Goal: Task Accomplishment & Management: Manage account settings

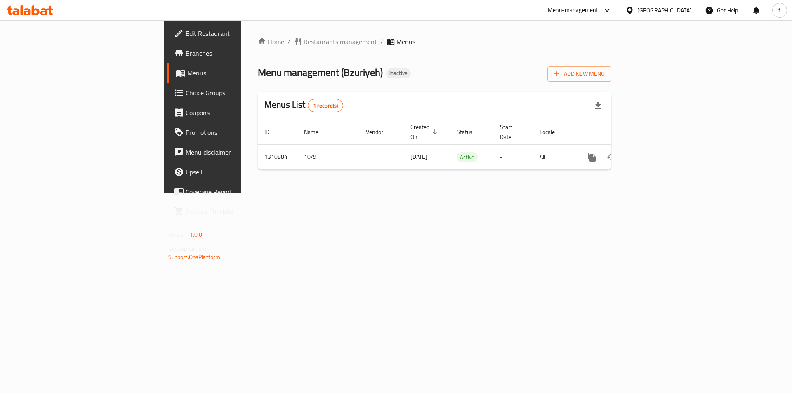
click at [186, 53] on span "Branches" at bounding box center [238, 53] width 104 height 10
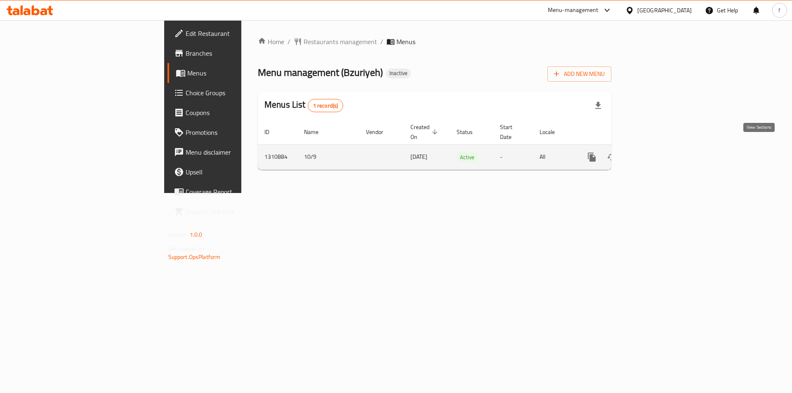
click at [657, 152] on icon "enhanced table" at bounding box center [652, 157] width 10 height 10
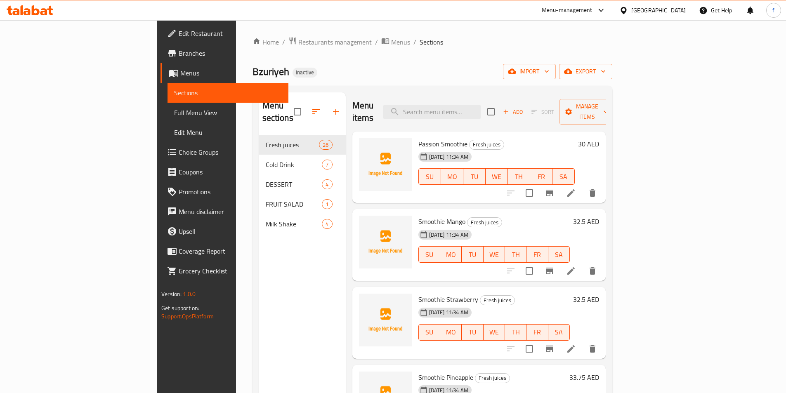
click at [174, 113] on span "Full Menu View" at bounding box center [228, 113] width 108 height 10
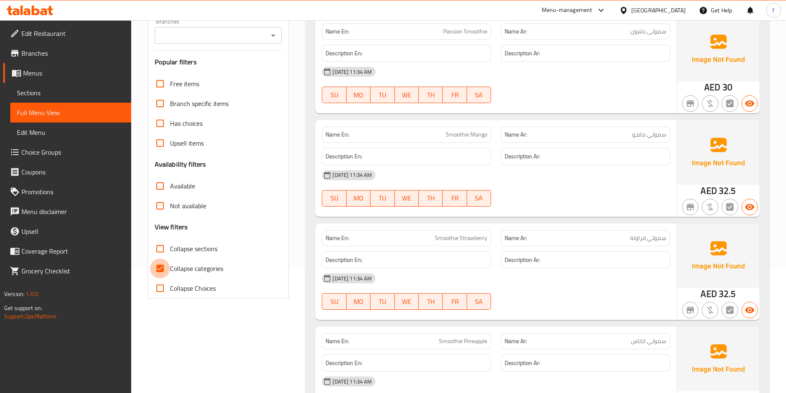
click at [163, 262] on input "Collapse categories" at bounding box center [160, 269] width 20 height 20
checkbox input "false"
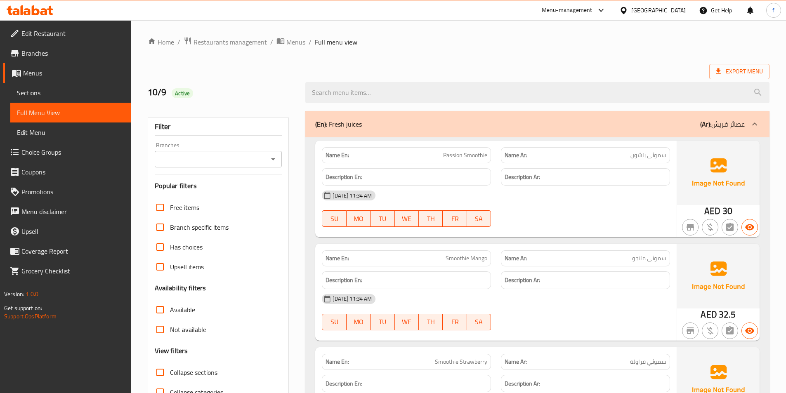
click at [279, 162] on div "Branches" at bounding box center [219, 159] width 128 height 17
click at [274, 159] on icon "Open" at bounding box center [273, 159] width 10 height 10
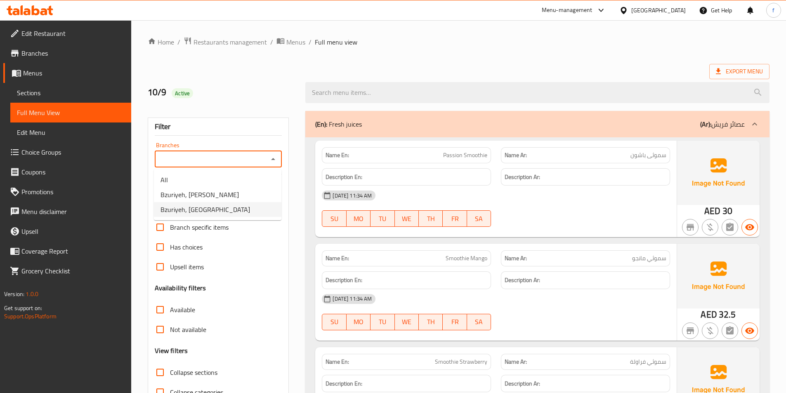
click at [227, 212] on li "Bzuriyeh, [GEOGRAPHIC_DATA]" at bounding box center [218, 209] width 128 height 15
type input "Bzuriyeh, [GEOGRAPHIC_DATA]"
click at [284, 80] on div "10/9 Active" at bounding box center [222, 92] width 158 height 37
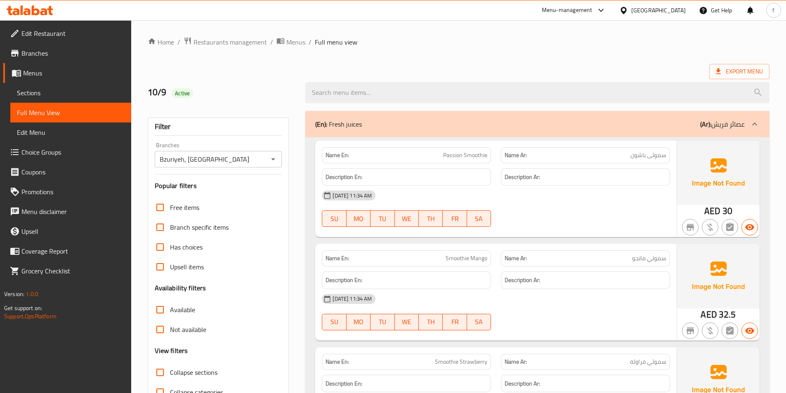
click at [590, 45] on ol "Home / Restaurants management / Menus / Full menu view" at bounding box center [459, 42] width 622 height 11
click at [56, 57] on span "Branches" at bounding box center [72, 53] width 103 height 10
